Goal: Use online tool/utility: Utilize a website feature to perform a specific function

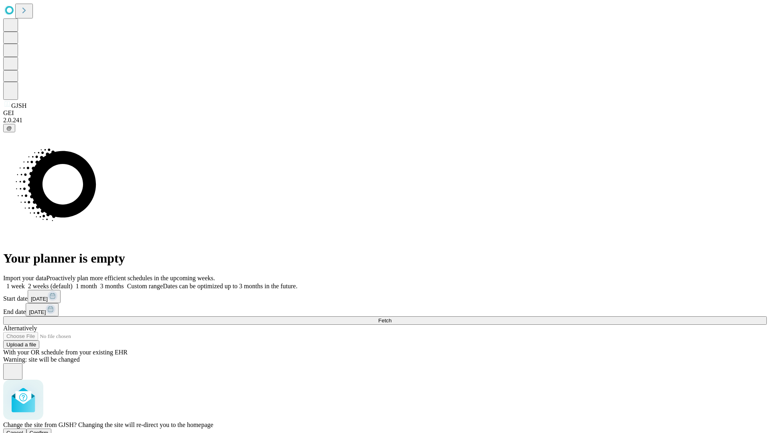
click at [49, 430] on span "Confirm" at bounding box center [39, 433] width 19 height 6
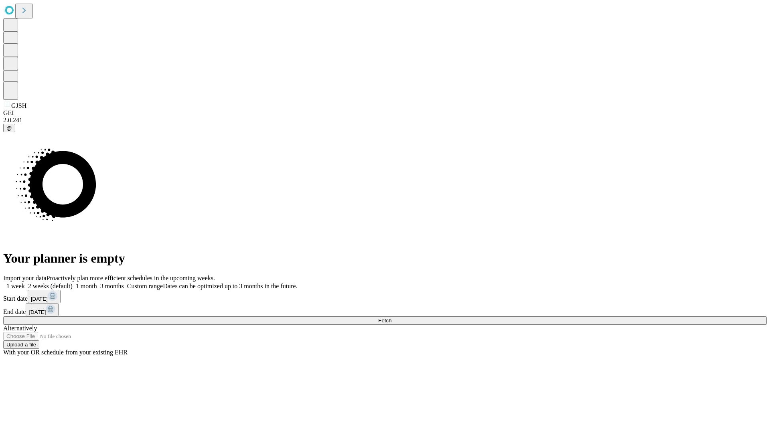
click at [25, 283] on label "1 week" at bounding box center [14, 286] width 22 height 7
click at [391, 317] on span "Fetch" at bounding box center [384, 320] width 13 height 6
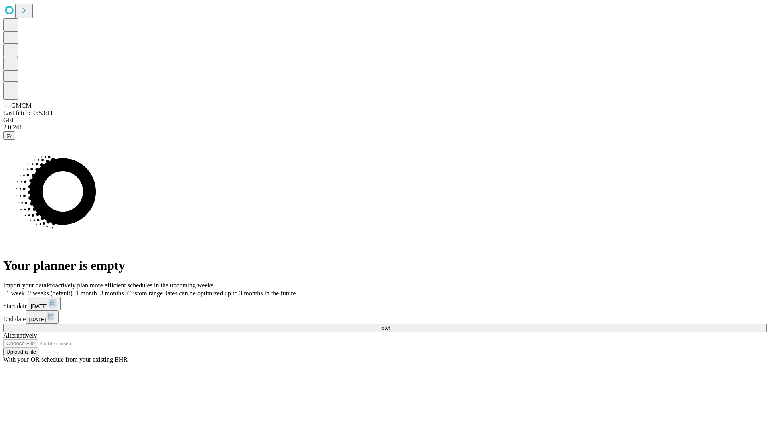
click at [25, 290] on label "1 week" at bounding box center [14, 293] width 22 height 7
click at [391, 325] on span "Fetch" at bounding box center [384, 328] width 13 height 6
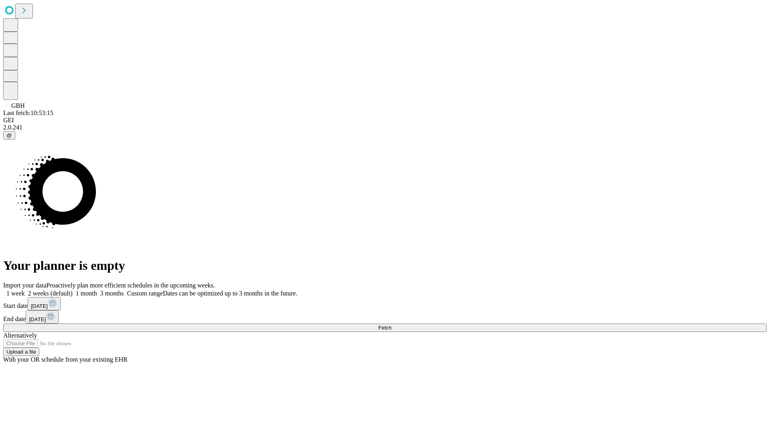
click at [25, 290] on label "1 week" at bounding box center [14, 293] width 22 height 7
click at [391, 325] on span "Fetch" at bounding box center [384, 328] width 13 height 6
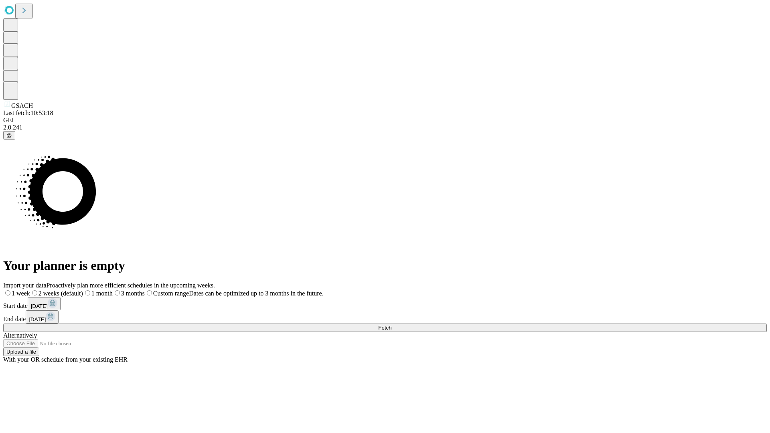
click at [30, 290] on label "1 week" at bounding box center [16, 293] width 27 height 7
click at [391, 325] on span "Fetch" at bounding box center [384, 328] width 13 height 6
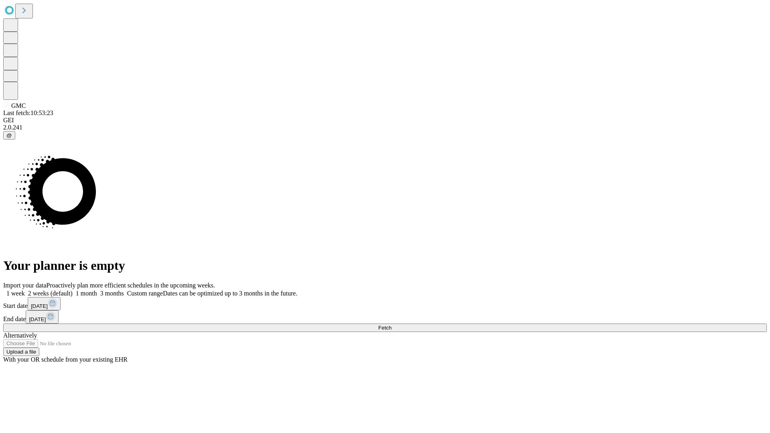
click at [25, 290] on label "1 week" at bounding box center [14, 293] width 22 height 7
click at [391, 325] on span "Fetch" at bounding box center [384, 328] width 13 height 6
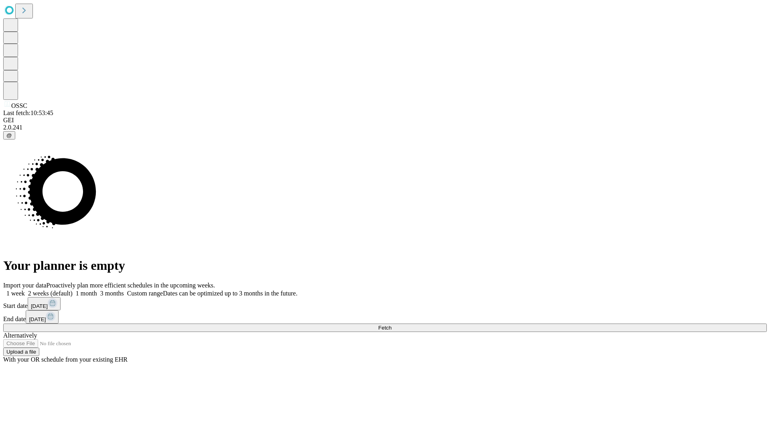
click at [391, 325] on span "Fetch" at bounding box center [384, 328] width 13 height 6
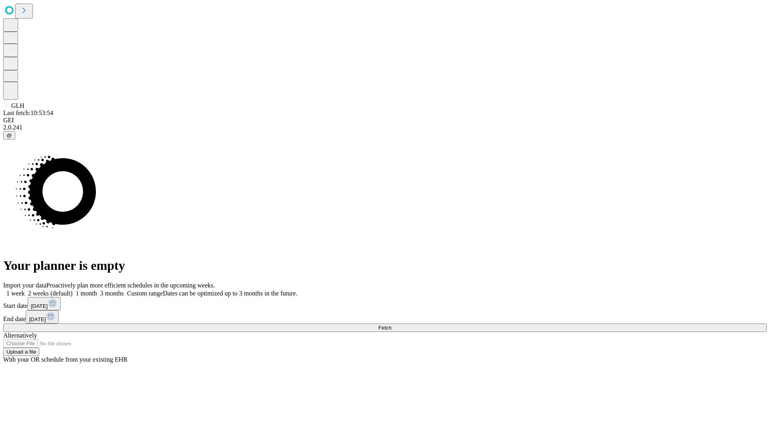
click at [25, 290] on label "1 week" at bounding box center [14, 293] width 22 height 7
click at [391, 325] on span "Fetch" at bounding box center [384, 328] width 13 height 6
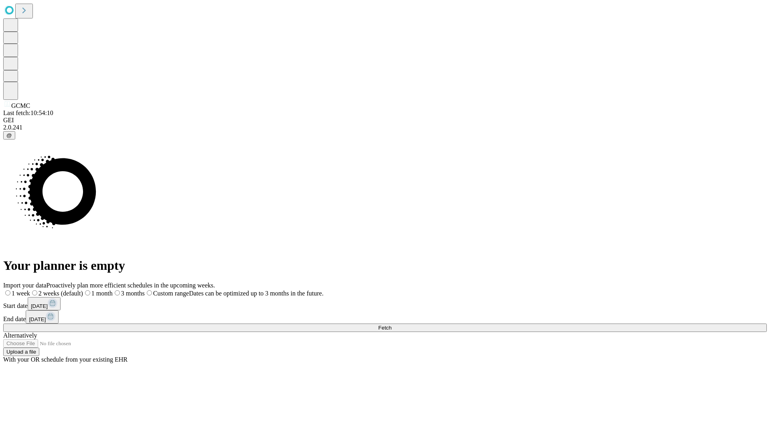
click at [391, 325] on span "Fetch" at bounding box center [384, 328] width 13 height 6
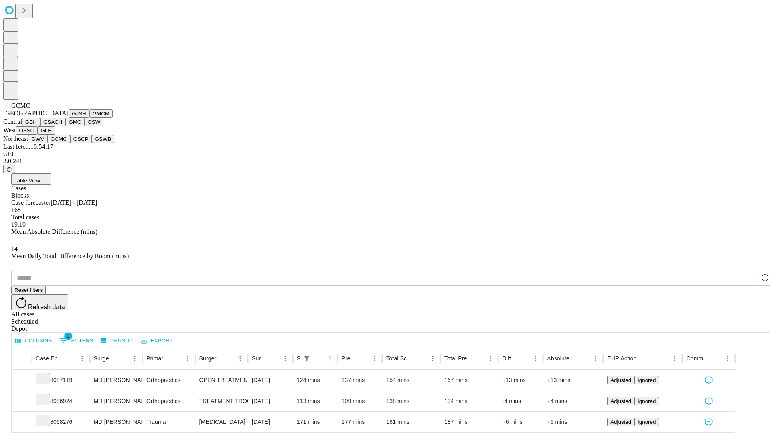
click at [70, 143] on button "OSCP" at bounding box center [81, 139] width 22 height 8
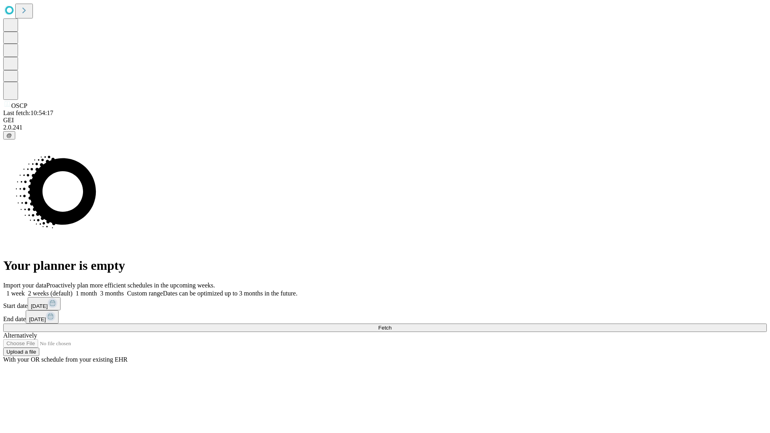
click at [25, 290] on label "1 week" at bounding box center [14, 293] width 22 height 7
click at [391, 325] on span "Fetch" at bounding box center [384, 328] width 13 height 6
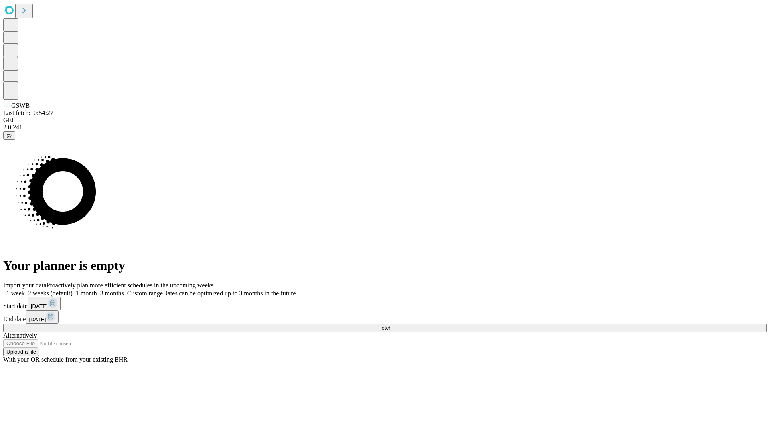
click at [25, 290] on label "1 week" at bounding box center [14, 293] width 22 height 7
click at [391, 325] on span "Fetch" at bounding box center [384, 328] width 13 height 6
